Goal: Information Seeking & Learning: Check status

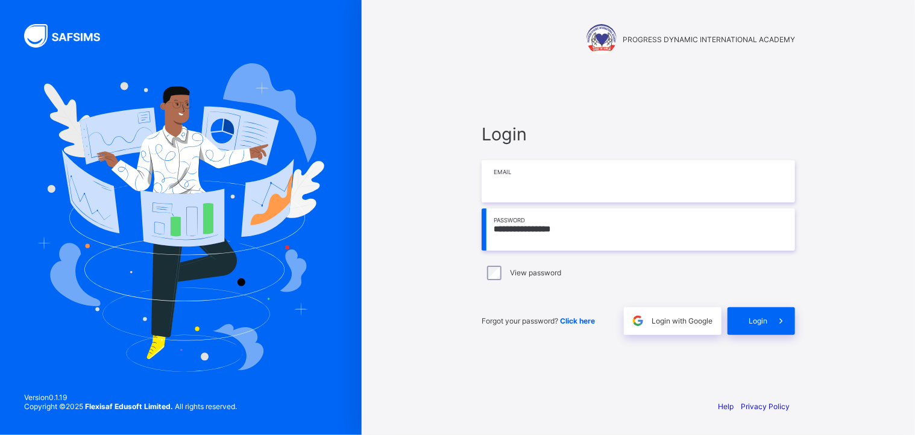
click at [535, 179] on input "email" at bounding box center [638, 181] width 313 height 42
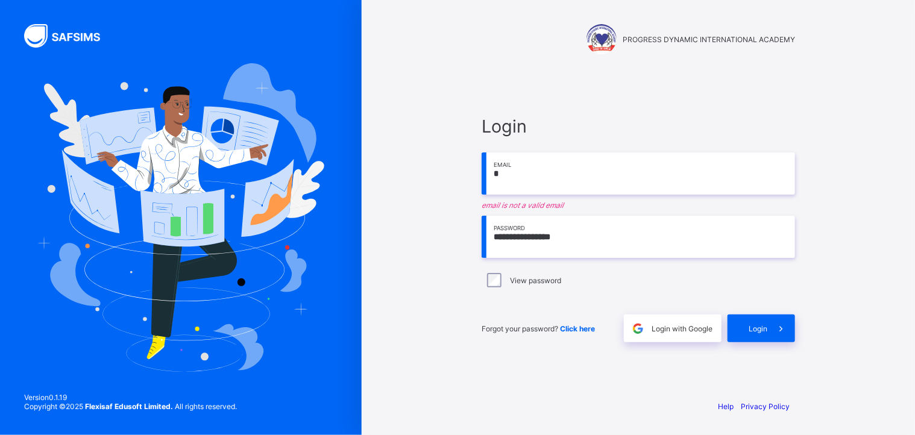
type input "**********"
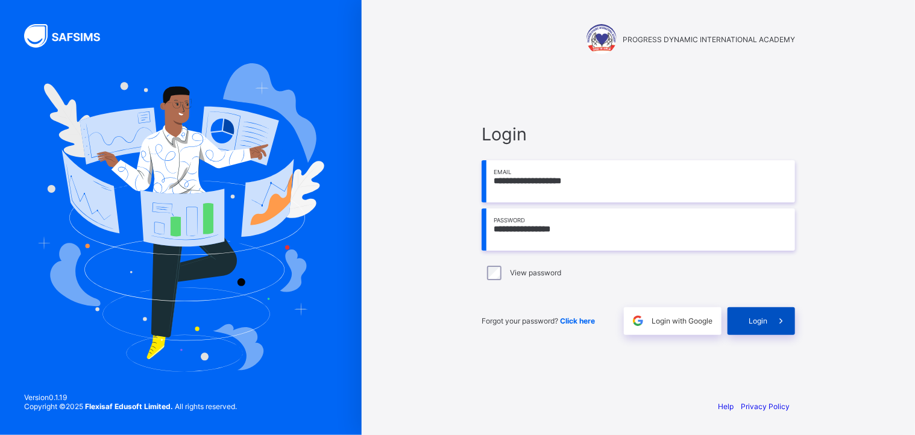
click at [759, 326] on div "Login" at bounding box center [761, 321] width 68 height 28
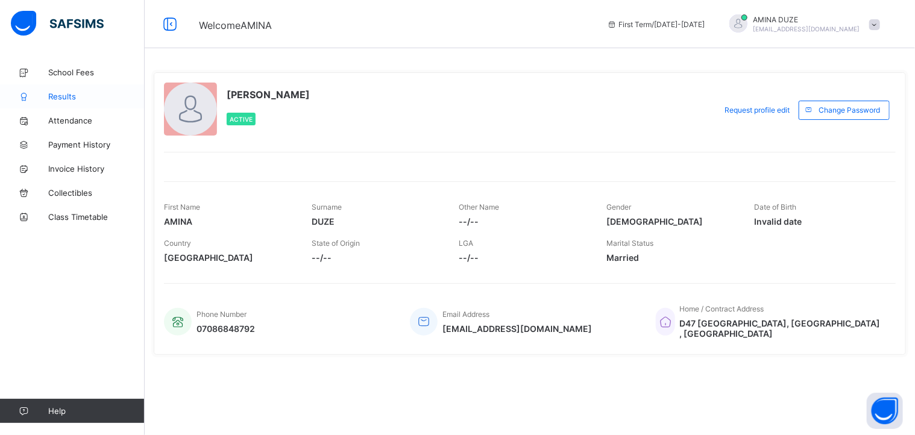
click at [70, 95] on span "Results" at bounding box center [96, 97] width 96 height 10
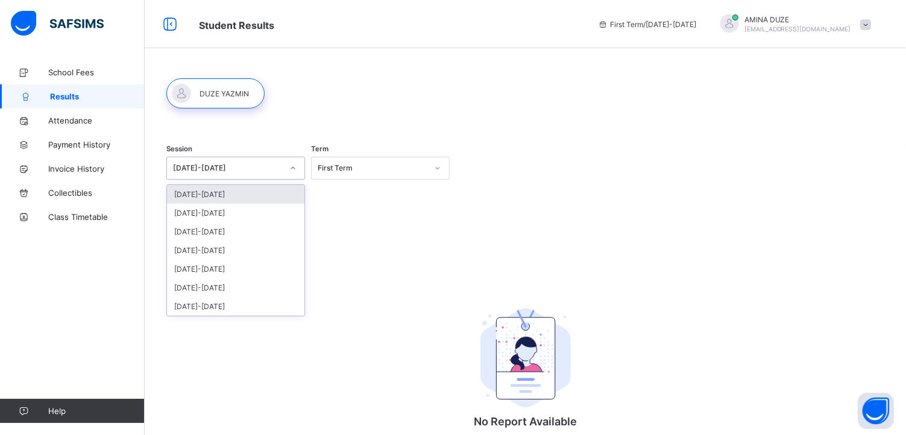
click at [295, 168] on icon at bounding box center [293, 168] width 4 height 2
click at [275, 211] on div "[DATE]-[DATE]" at bounding box center [235, 213] width 137 height 19
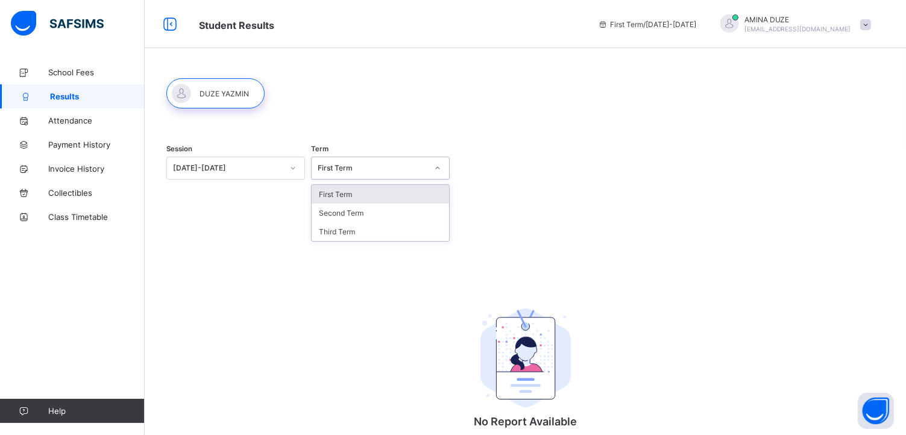
click at [439, 171] on icon at bounding box center [437, 168] width 7 height 12
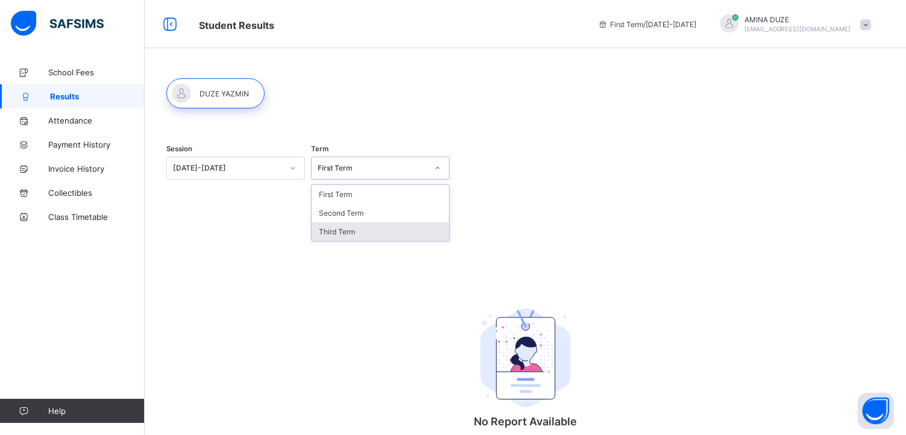
click at [393, 233] on div "Third Term" at bounding box center [380, 231] width 137 height 19
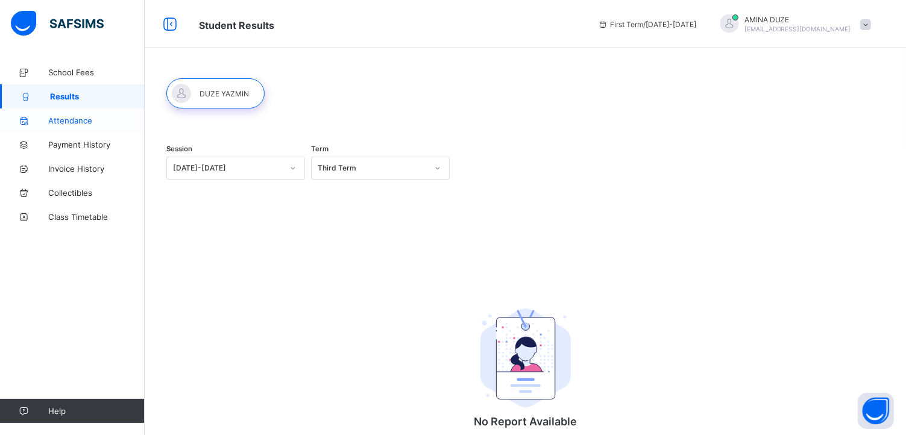
click at [66, 121] on span "Attendance" at bounding box center [96, 121] width 96 height 10
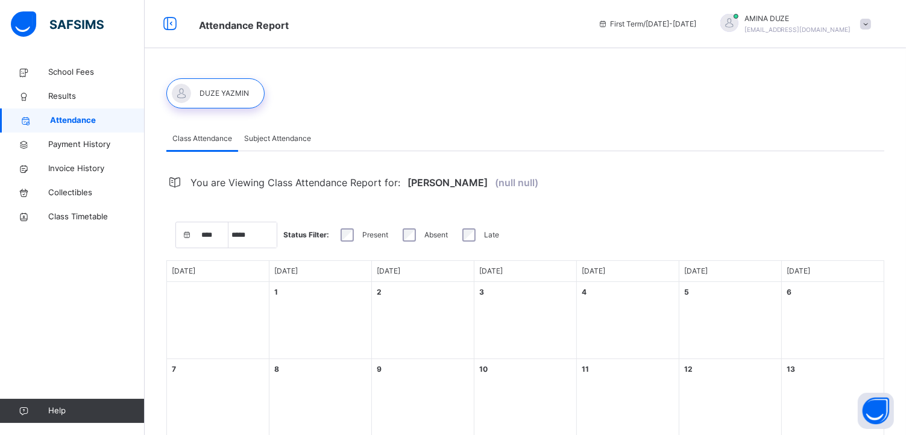
select select "****"
select select "*"
click at [68, 148] on span "Payment History" at bounding box center [96, 145] width 96 height 12
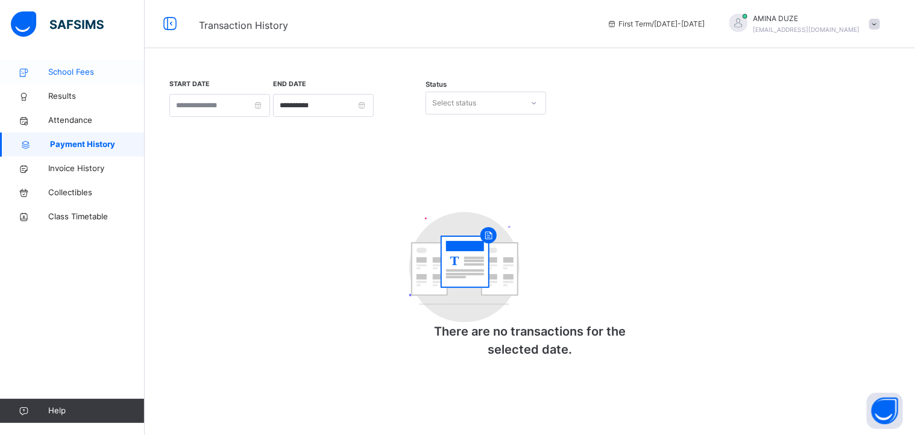
click at [72, 75] on span "School Fees" at bounding box center [96, 72] width 96 height 12
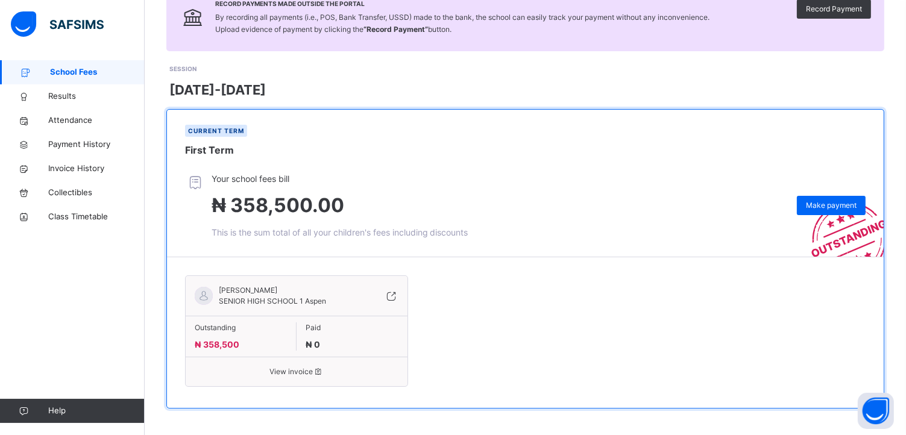
scroll to position [110, 0]
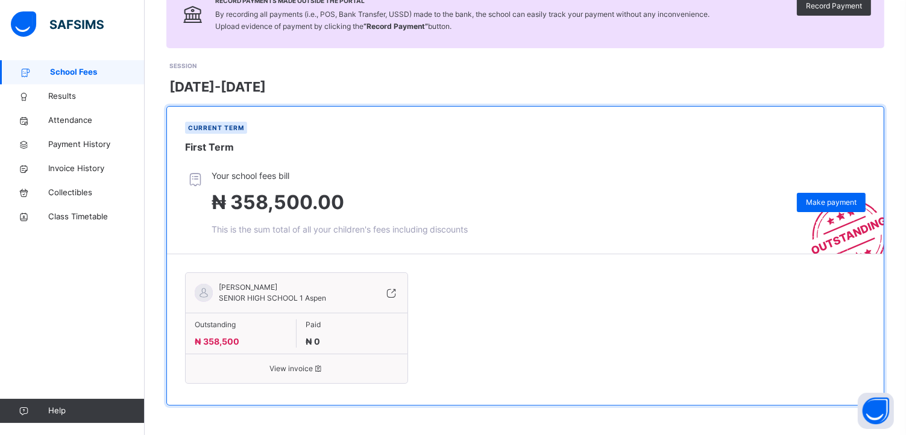
click at [277, 367] on span "View invoice" at bounding box center [297, 368] width 204 height 11
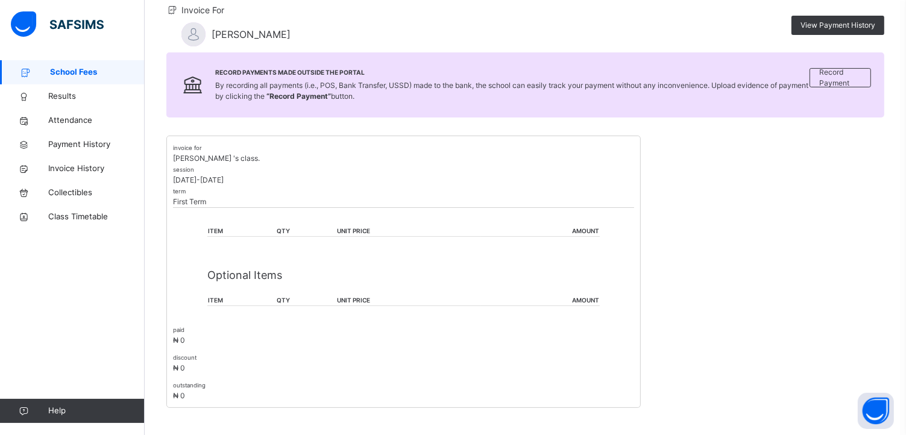
scroll to position [130, 0]
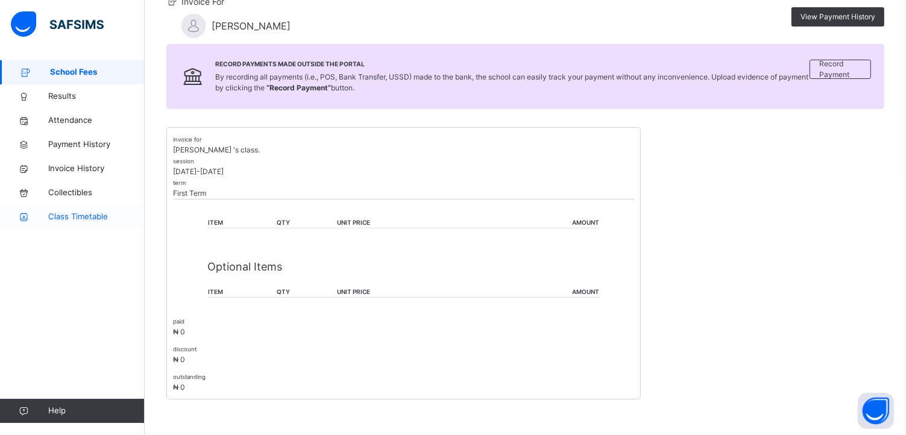
click at [67, 221] on span "Class Timetable" at bounding box center [96, 217] width 96 height 12
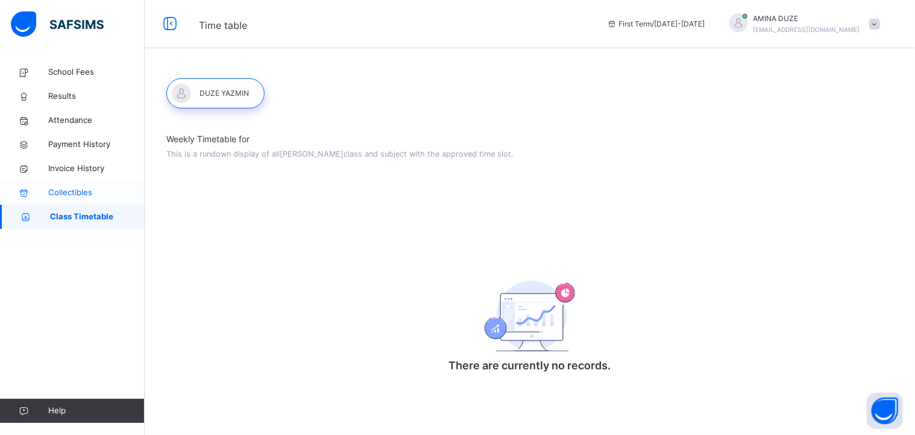
click at [60, 195] on span "Collectibles" at bounding box center [96, 193] width 96 height 12
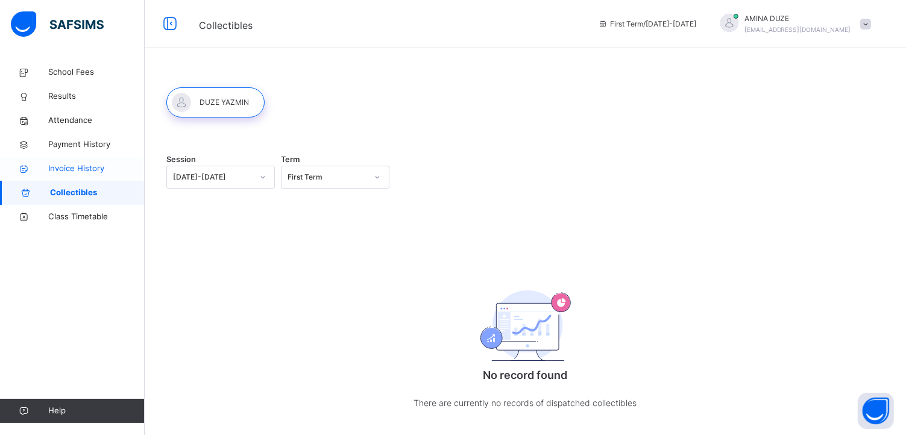
click at [68, 168] on span "Invoice History" at bounding box center [96, 169] width 96 height 12
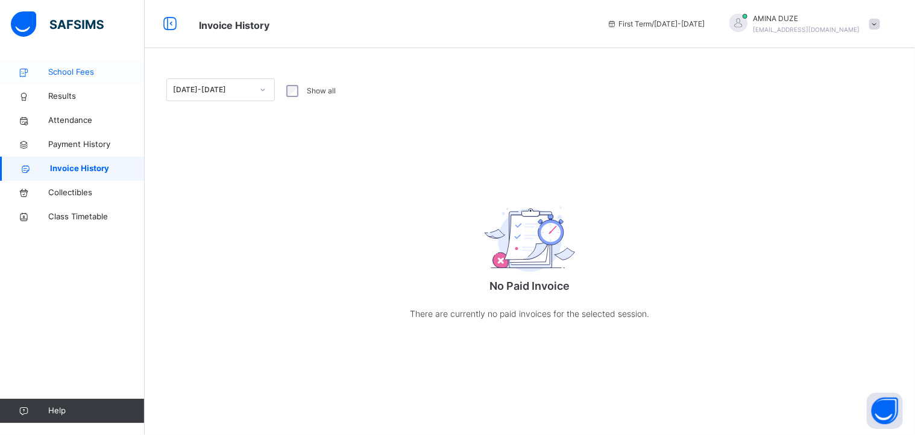
click at [63, 69] on span "School Fees" at bounding box center [96, 72] width 96 height 12
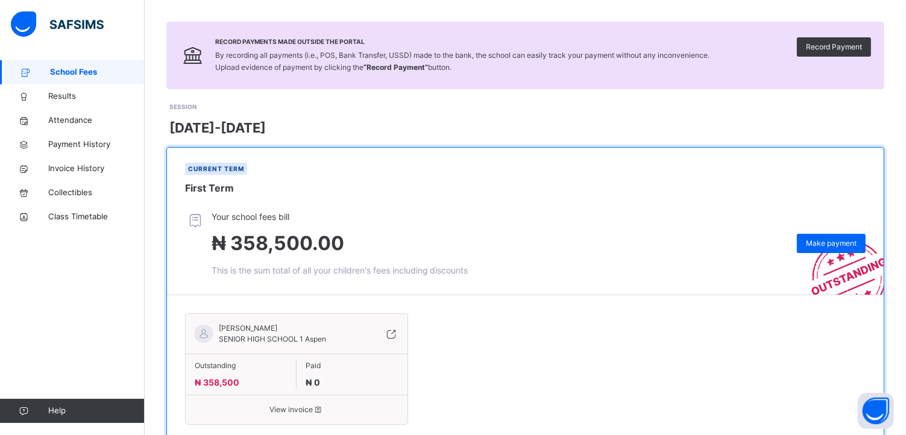
scroll to position [110, 0]
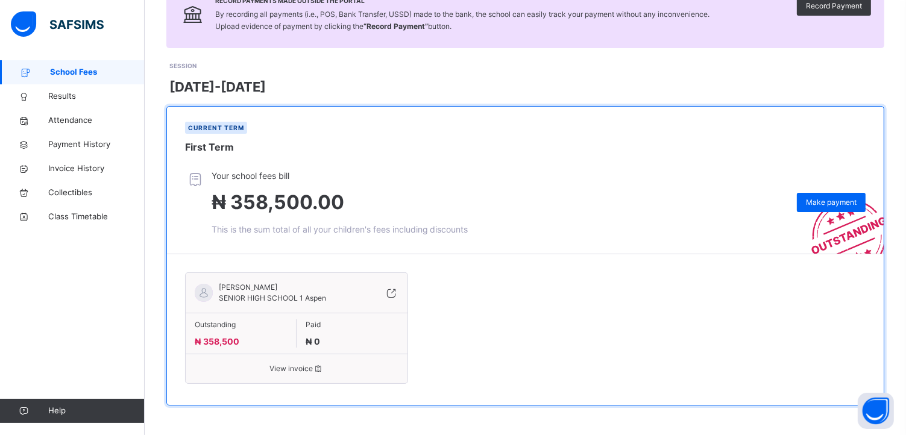
click at [284, 368] on span "View invoice" at bounding box center [297, 368] width 204 height 11
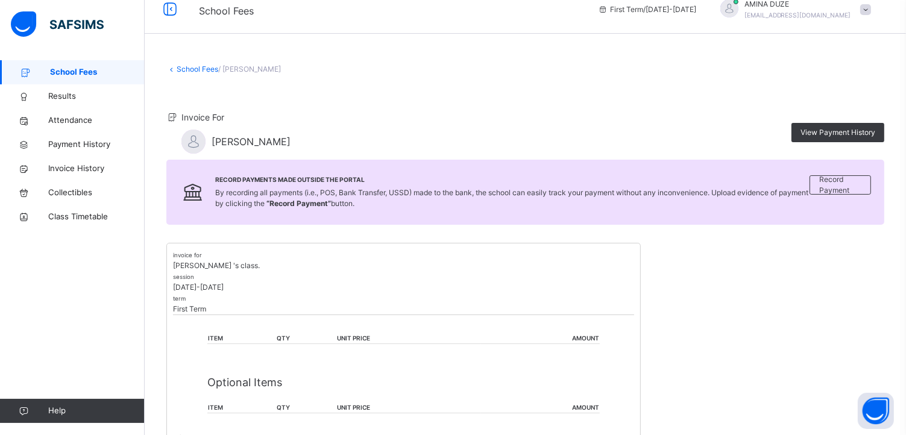
scroll to position [14, 0]
click at [55, 74] on span "School Fees" at bounding box center [97, 72] width 95 height 12
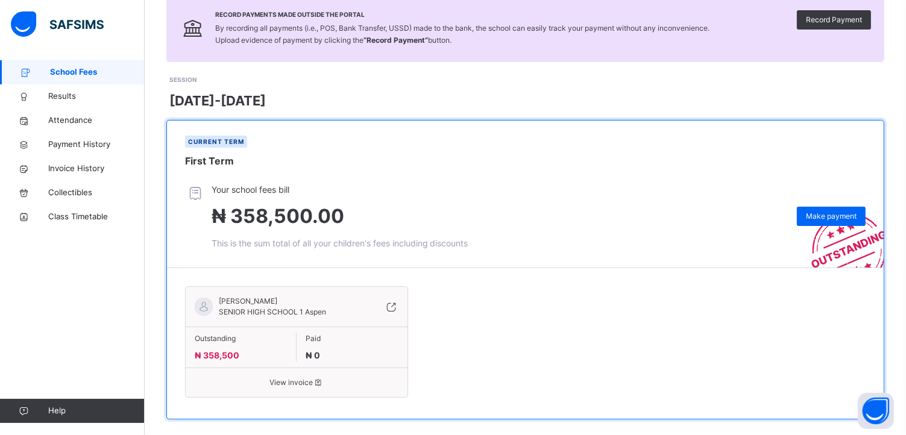
scroll to position [110, 0]
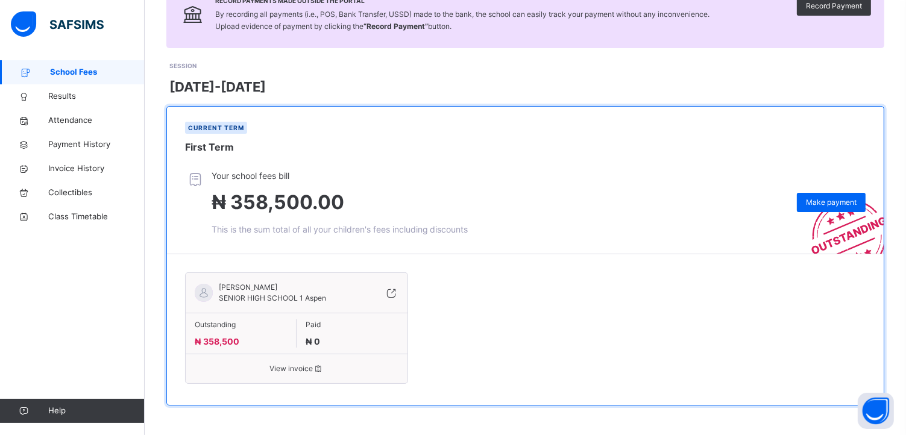
click at [287, 371] on span "View invoice" at bounding box center [297, 368] width 204 height 11
